Goal: Navigation & Orientation: Find specific page/section

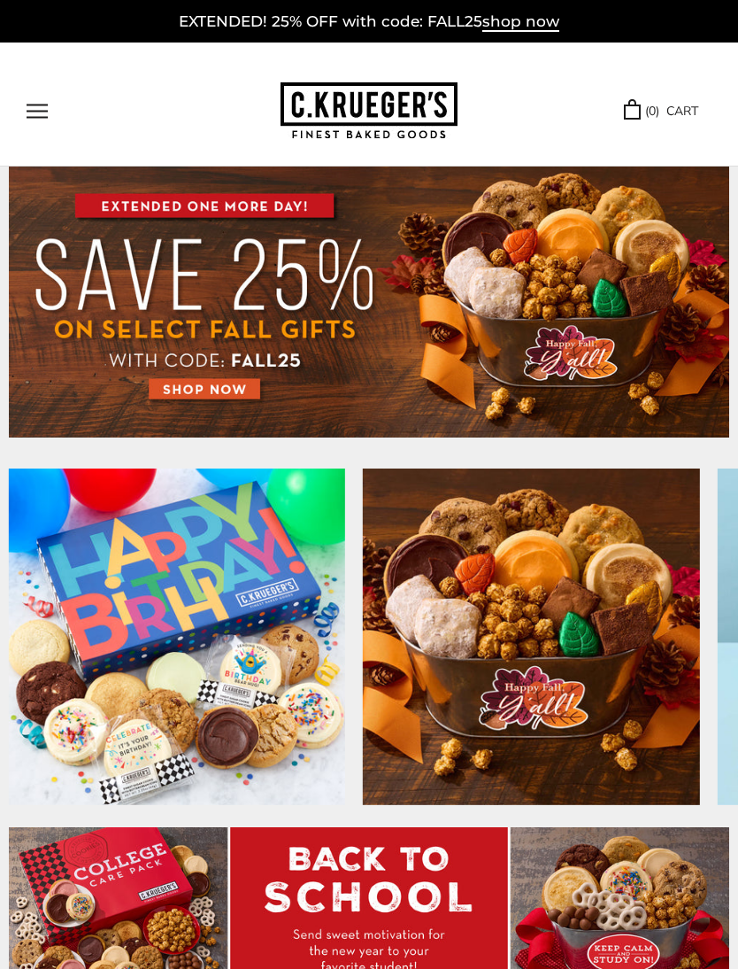
click at [44, 104] on button "Open navigation" at bounding box center [37, 111] width 21 height 15
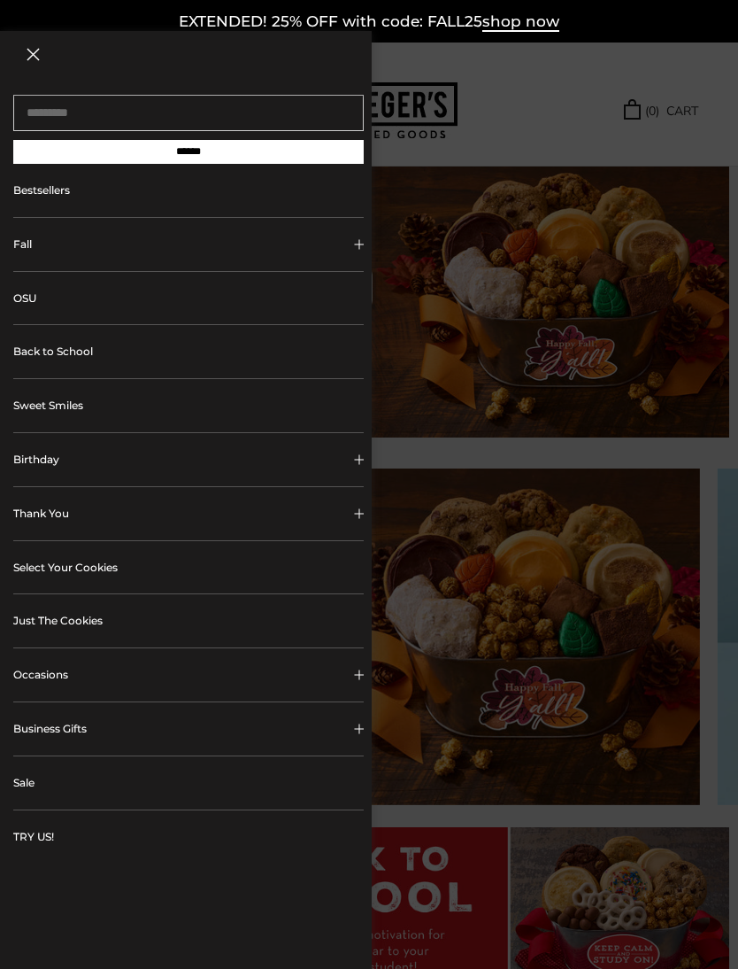
click at [120, 568] on link "Select Your Cookies" at bounding box center [188, 567] width 351 height 53
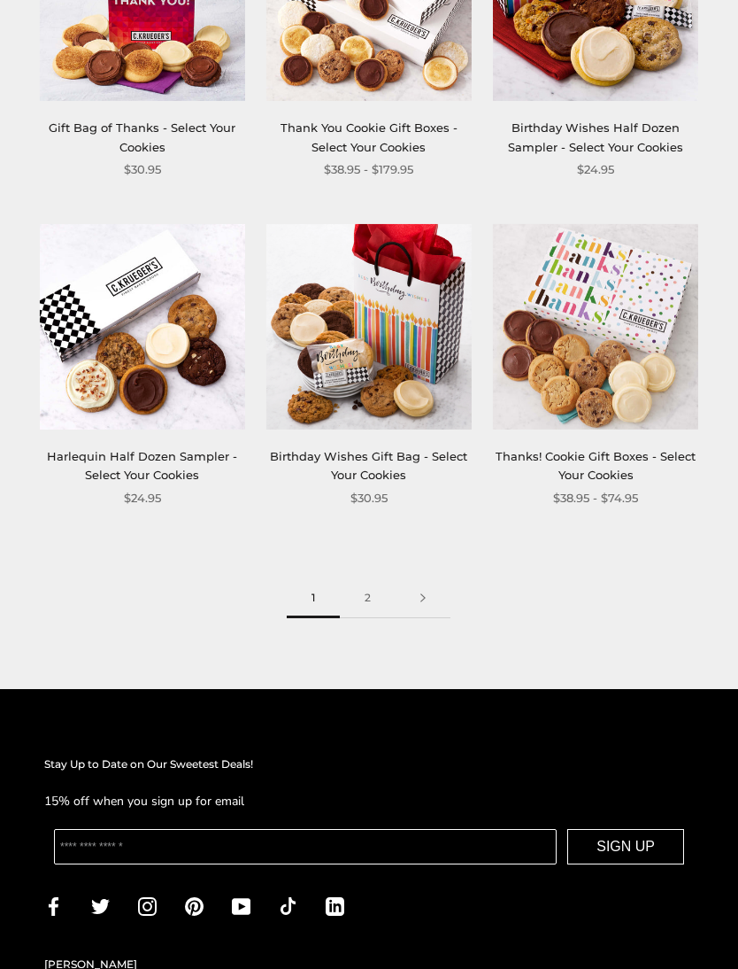
scroll to position [2425, 0]
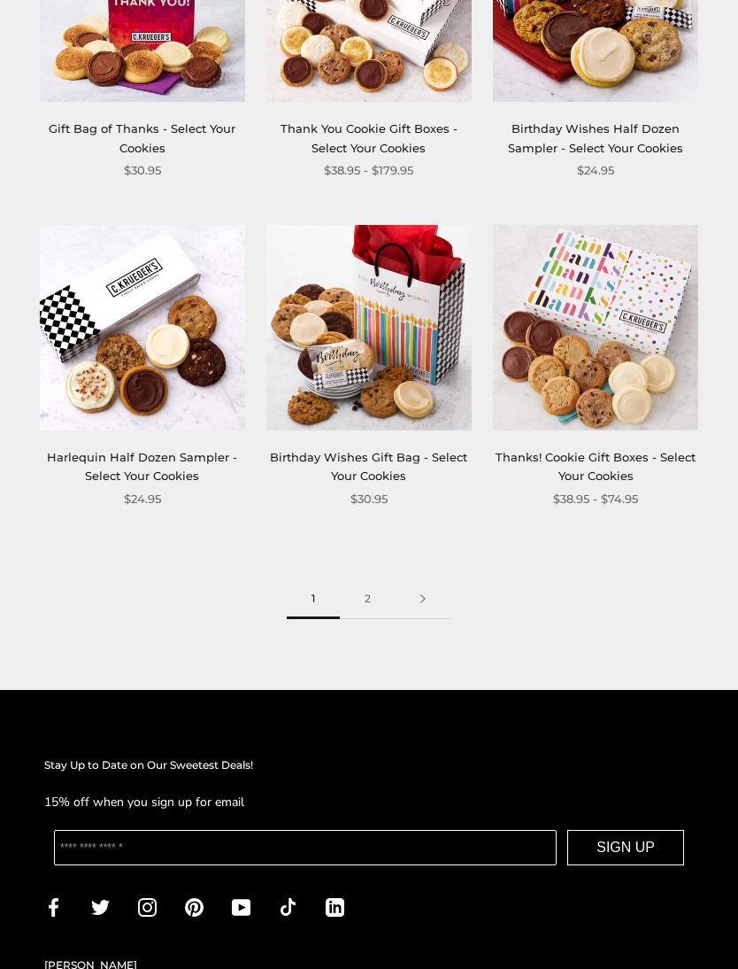
click at [374, 586] on link "2" at bounding box center [368, 599] width 56 height 40
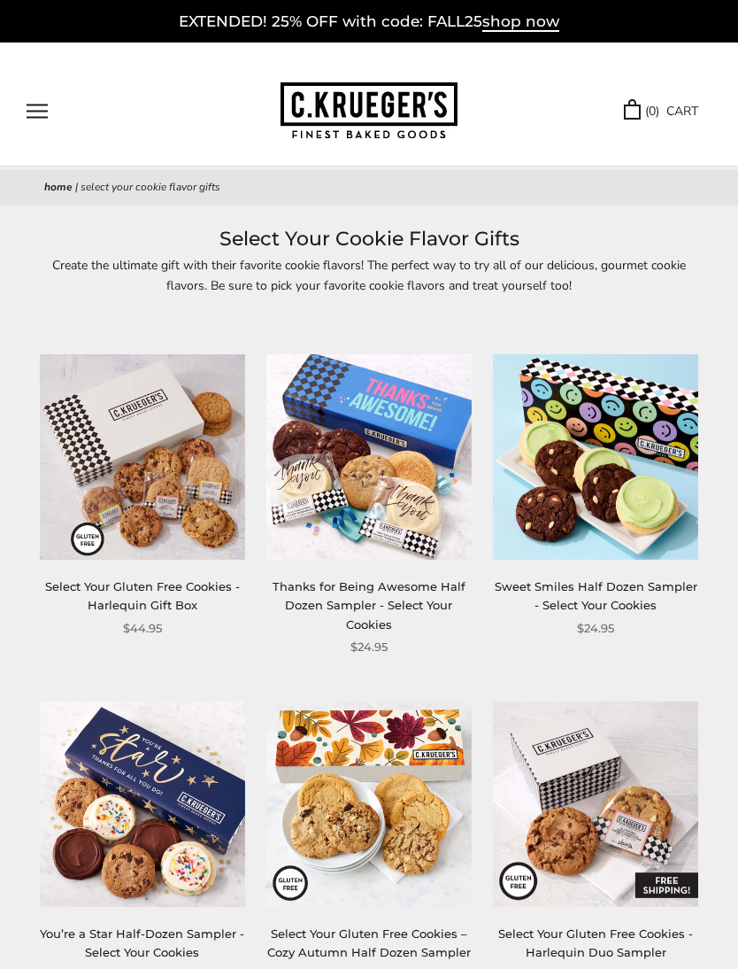
click at [38, 116] on button "Open navigation" at bounding box center [37, 111] width 21 height 15
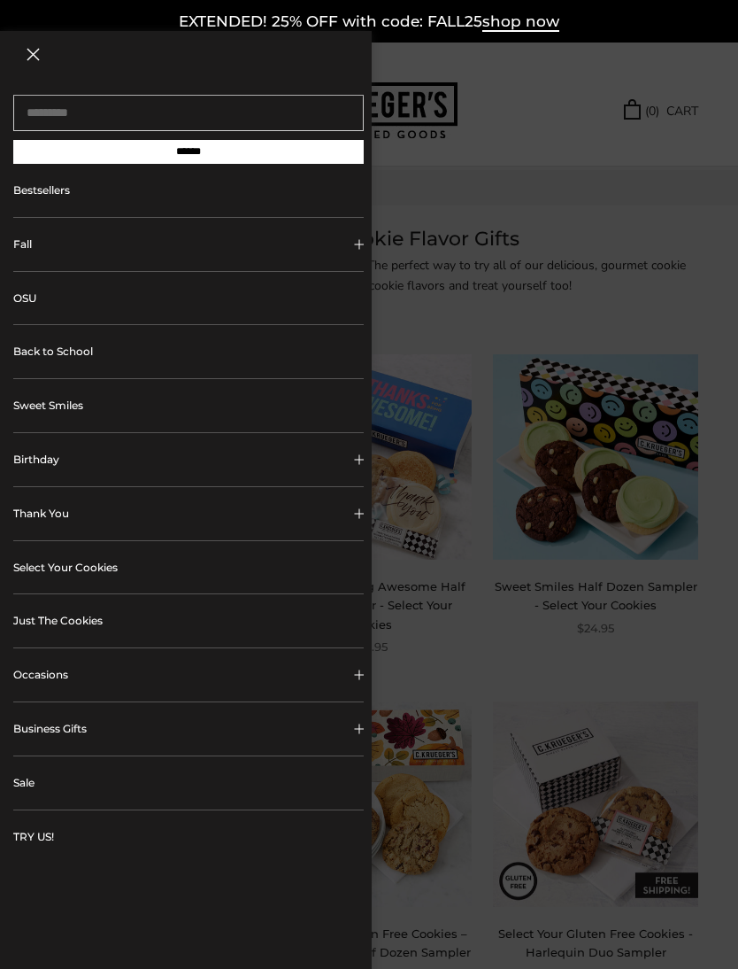
click at [29, 191] on link "Bestsellers" at bounding box center [188, 190] width 351 height 53
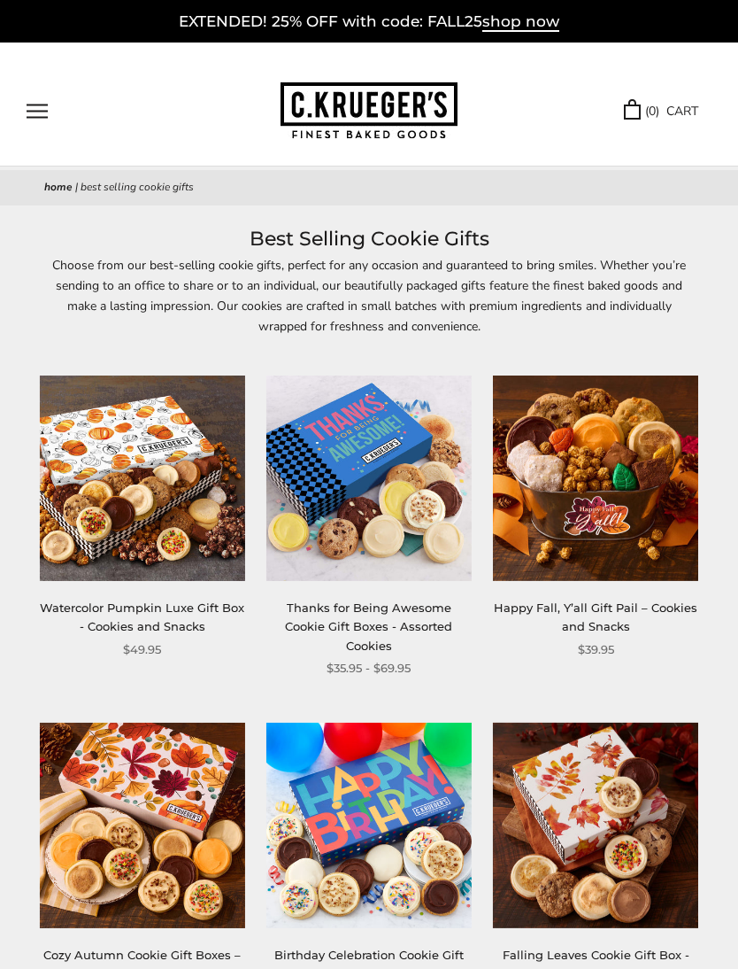
click at [31, 113] on button "Open navigation" at bounding box center [37, 111] width 21 height 15
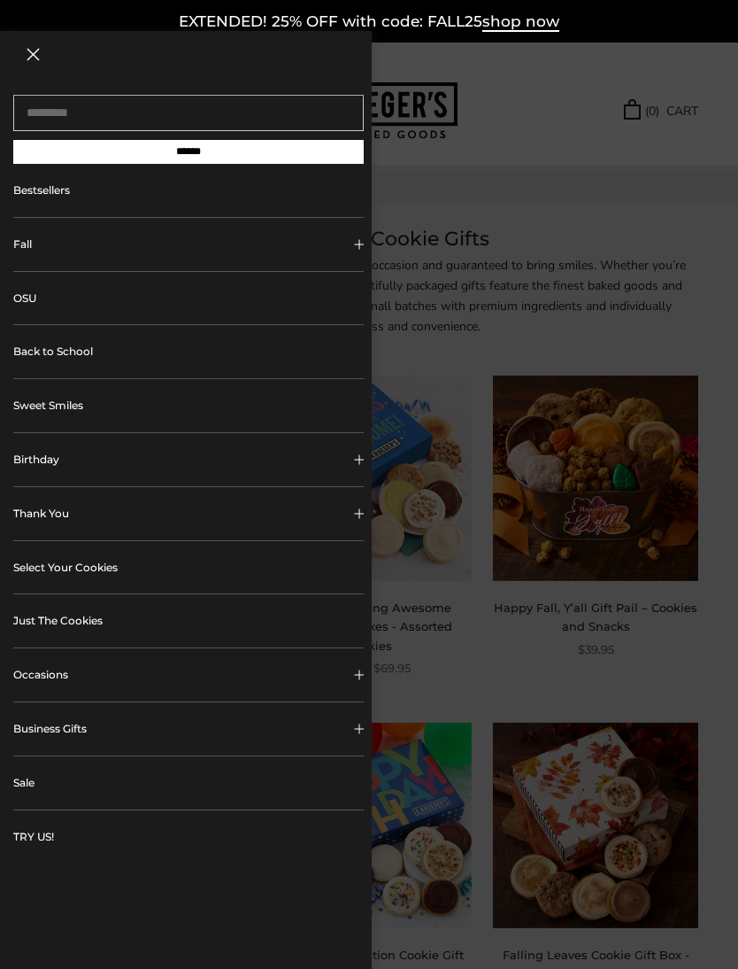
click at [165, 779] on link "Sale" at bounding box center [188, 782] width 351 height 53
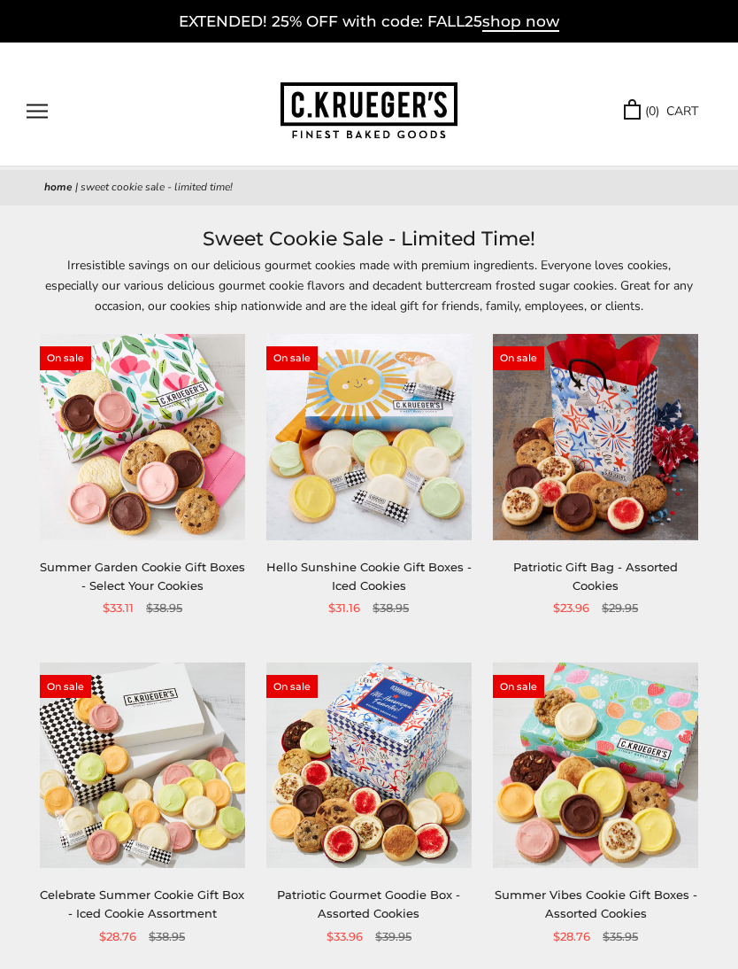
click at [37, 119] on button "Open navigation" at bounding box center [37, 111] width 21 height 15
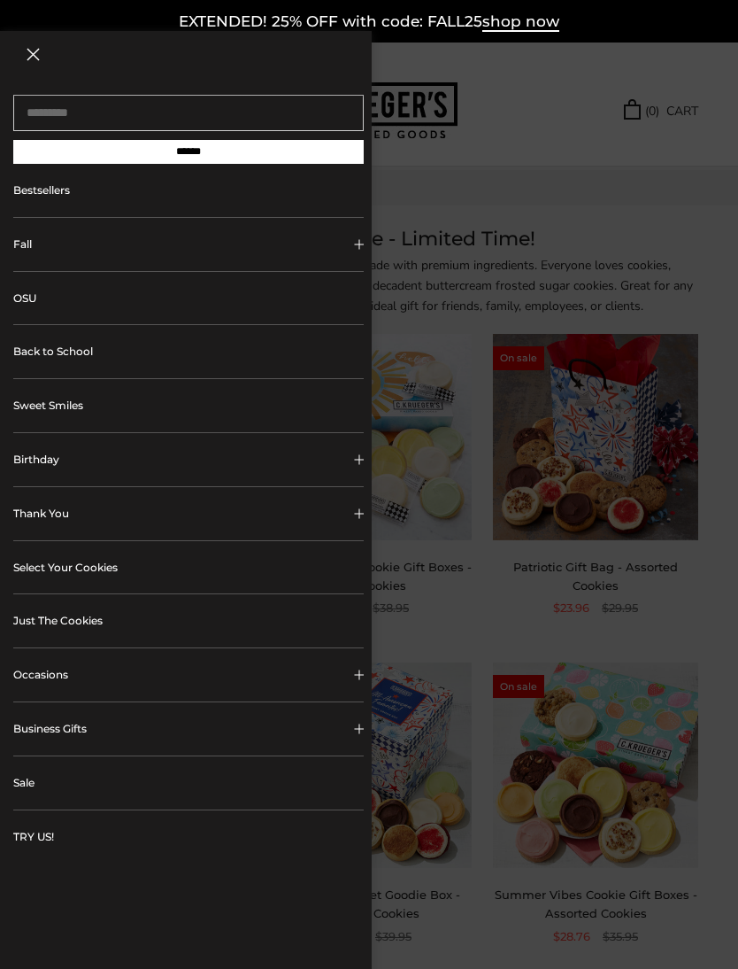
click at [111, 625] on link "Just The Cookies" at bounding box center [188, 620] width 351 height 53
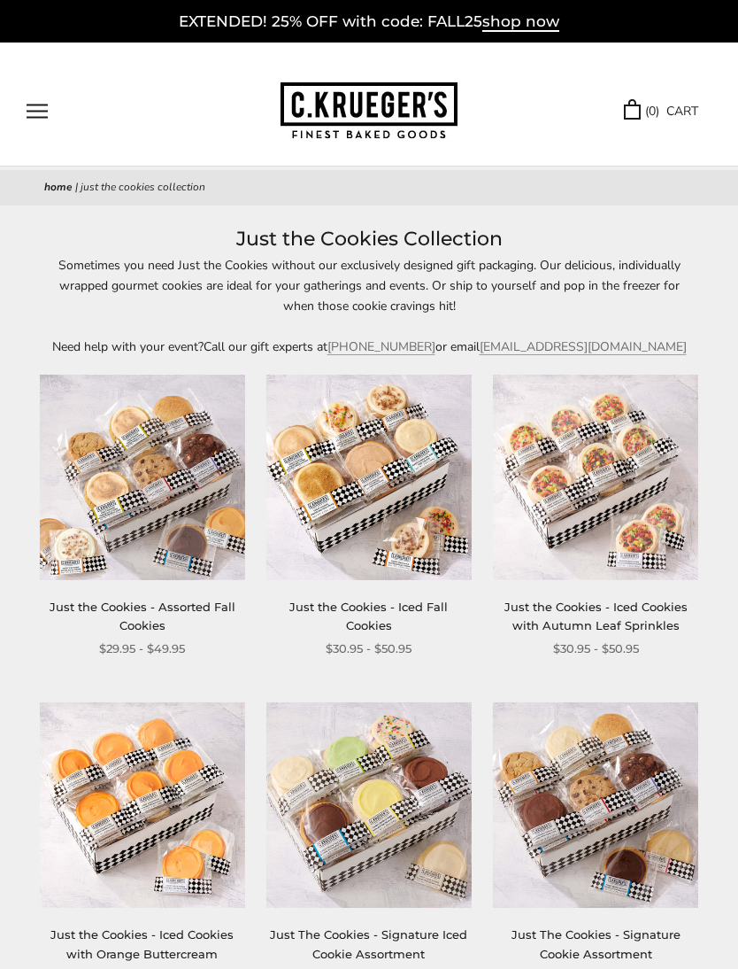
click at [43, 119] on button "Open navigation" at bounding box center [37, 111] width 21 height 15
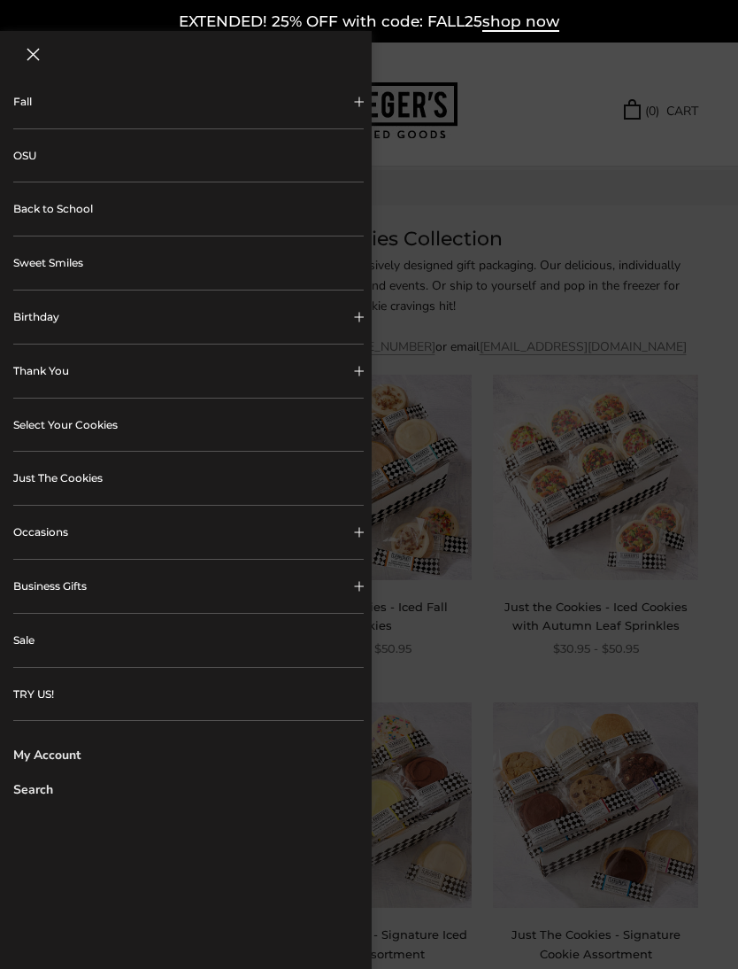
scroll to position [141, 0]
click at [54, 701] on link "TRY US!" at bounding box center [188, 695] width 351 height 53
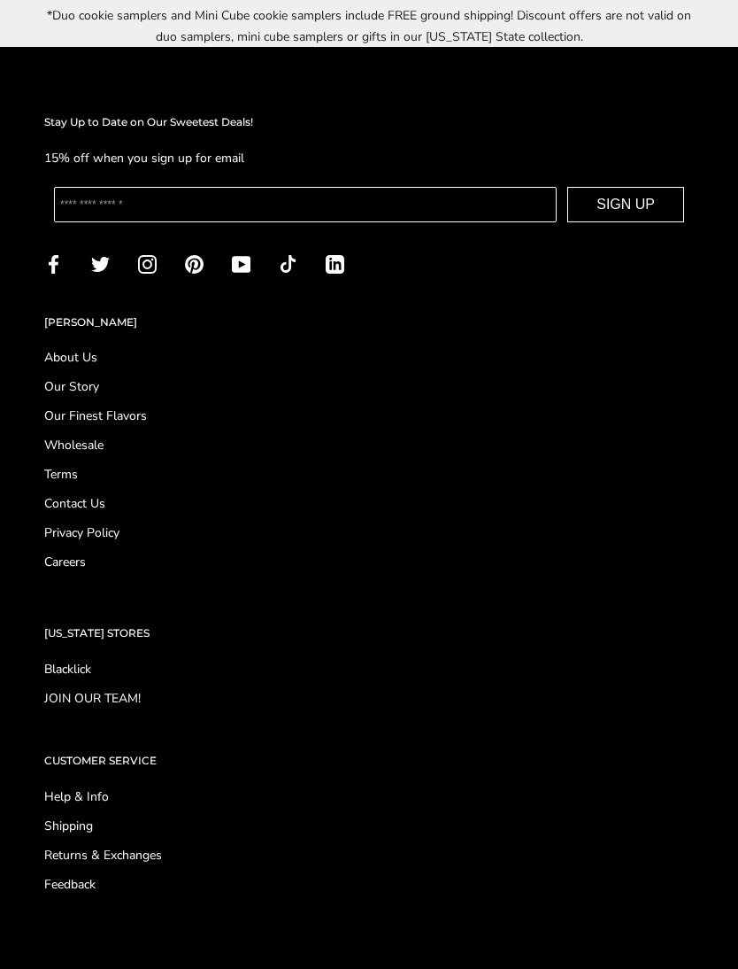
scroll to position [3048, 0]
click at [50, 661] on link "Blacklick" at bounding box center [369, 670] width 650 height 19
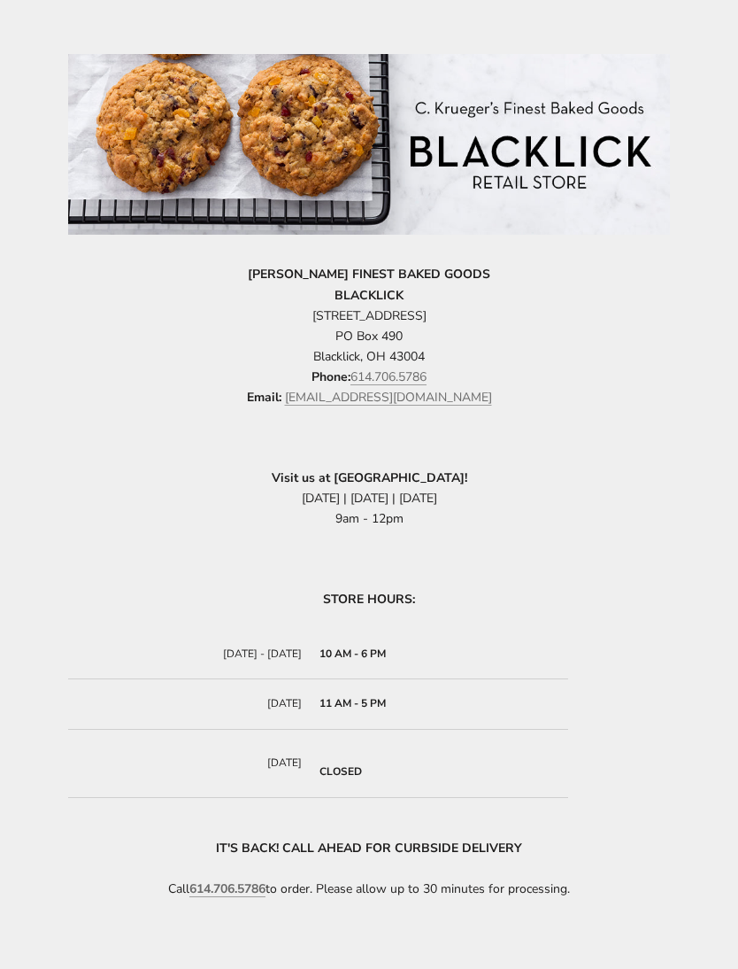
scroll to position [283, 0]
